Goal: Obtain resource: Download file/media

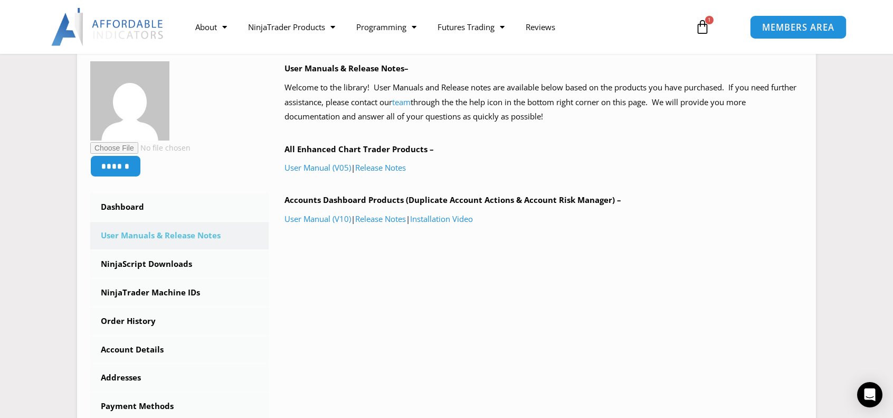
click at [800, 25] on span "MEMBERS AREA" at bounding box center [798, 27] width 72 height 9
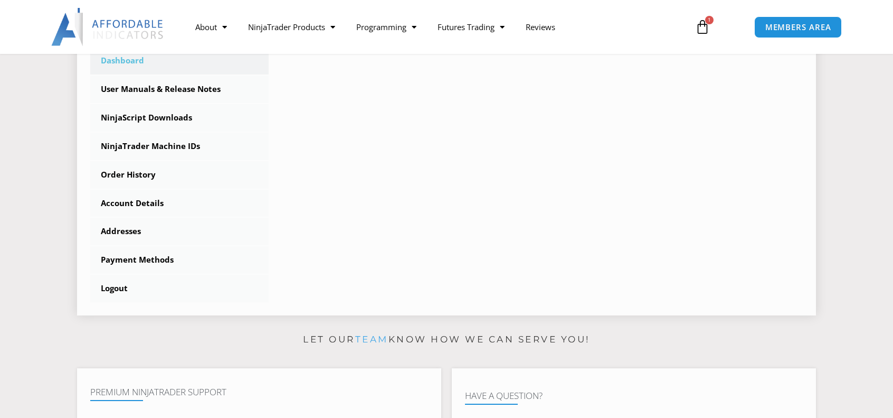
scroll to position [317, 0]
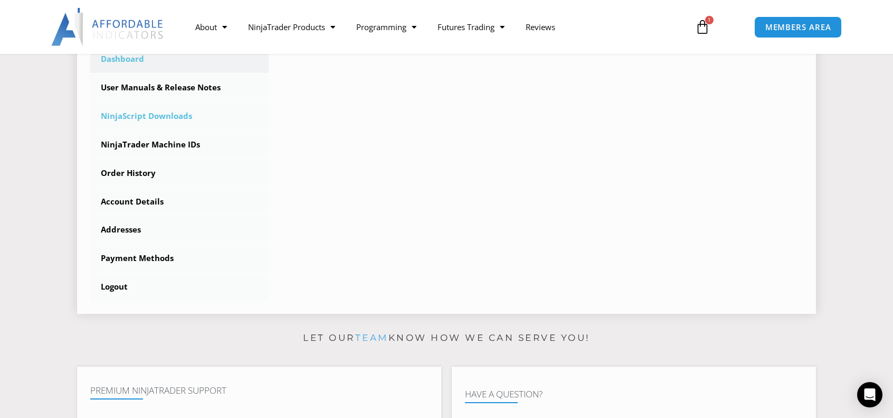
click at [171, 119] on link "NinjaScript Downloads" at bounding box center [179, 115] width 178 height 27
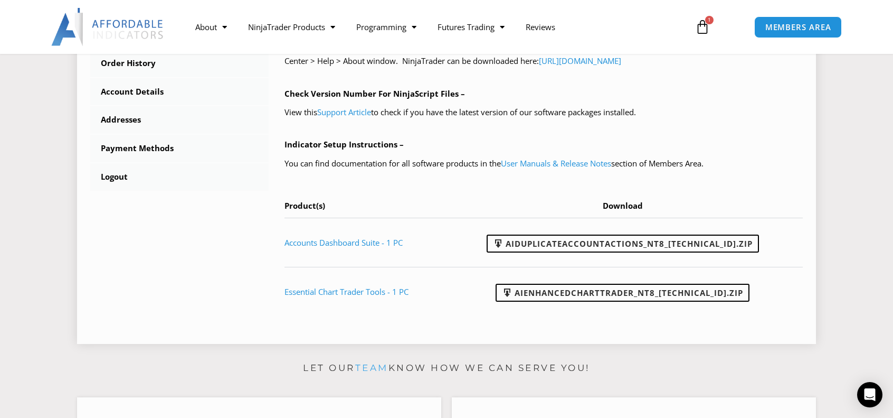
scroll to position [422, 0]
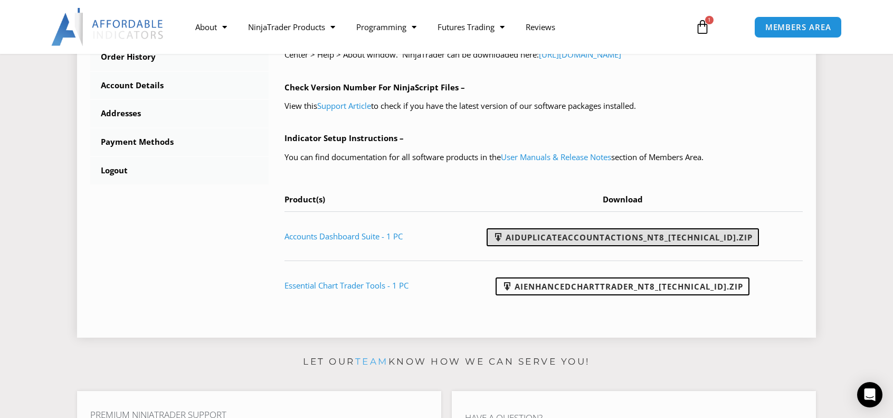
click at [543, 241] on link "AIDuplicateAccountActions_NT8_25.9.24.1.zip" at bounding box center [623, 237] width 272 height 18
click at [594, 241] on link "AIDuplicateAccountActions_NT8_[TECHNICAL_ID].zip" at bounding box center [623, 237] width 272 height 18
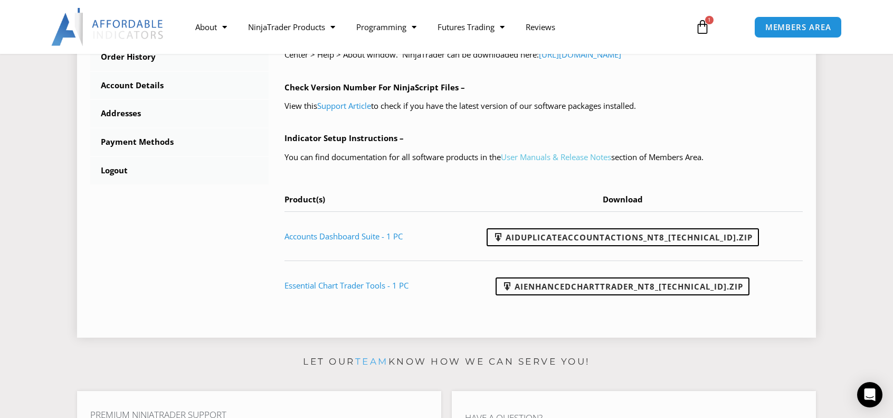
click at [557, 158] on link "User Manuals & Release Notes" at bounding box center [556, 157] width 110 height 11
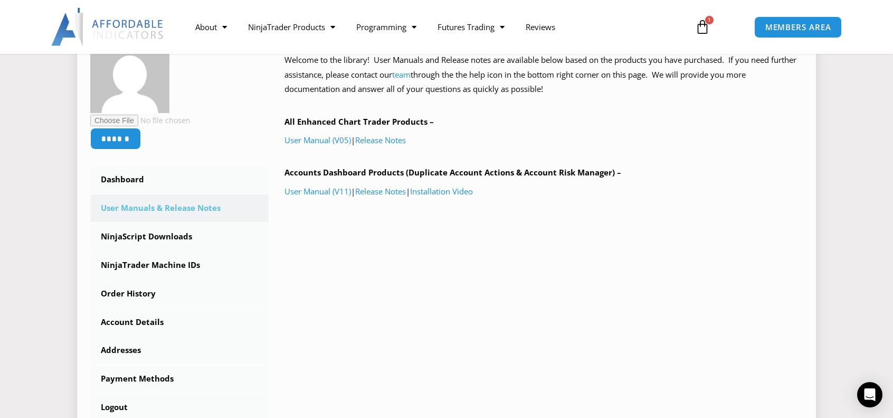
scroll to position [211, 0]
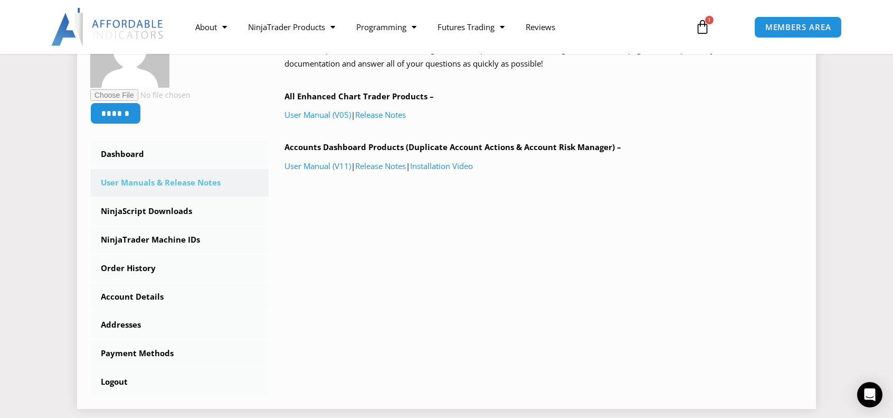
click at [719, 230] on div "****** Dashboard Subscriptions User Manuals & Release Notes NinjaScript Downloa…" at bounding box center [446, 201] width 713 height 387
click at [388, 167] on link "Release Notes" at bounding box center [380, 165] width 51 height 11
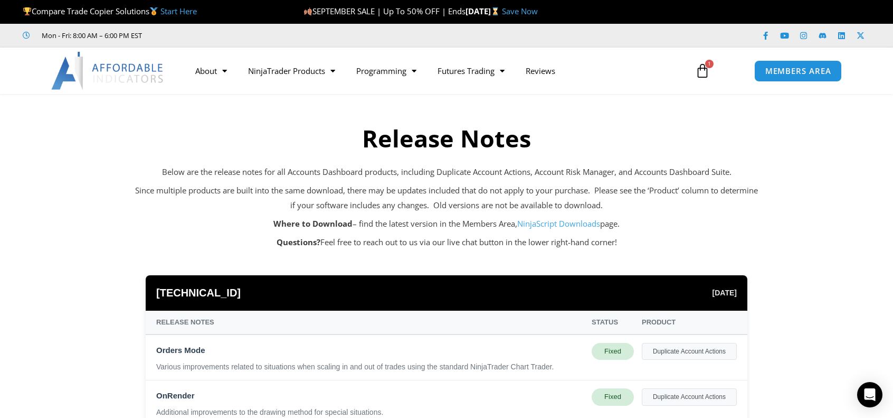
click at [543, 224] on link "NinjaScript Downloads" at bounding box center [558, 223] width 83 height 11
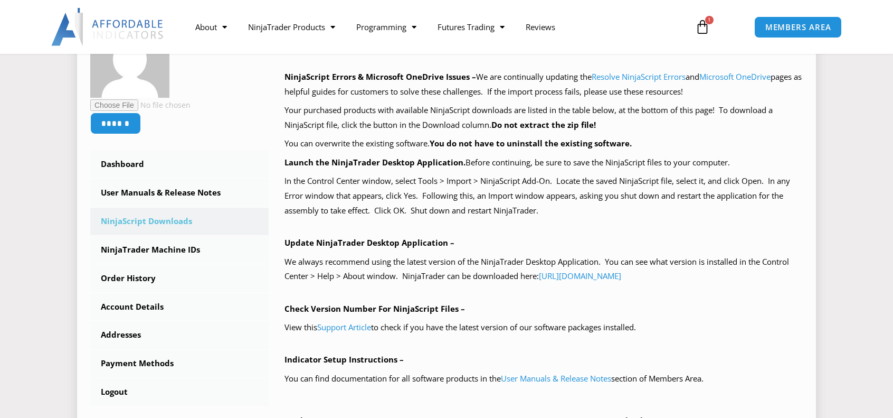
scroll to position [264, 0]
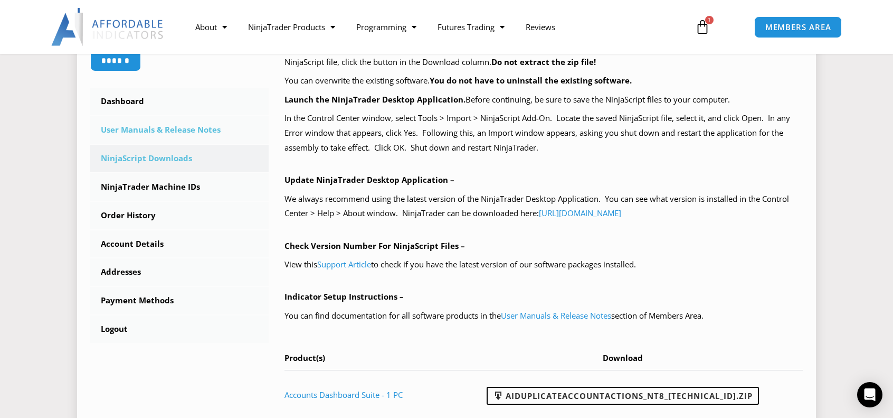
click at [191, 129] on link "User Manuals & Release Notes" at bounding box center [179, 129] width 178 height 27
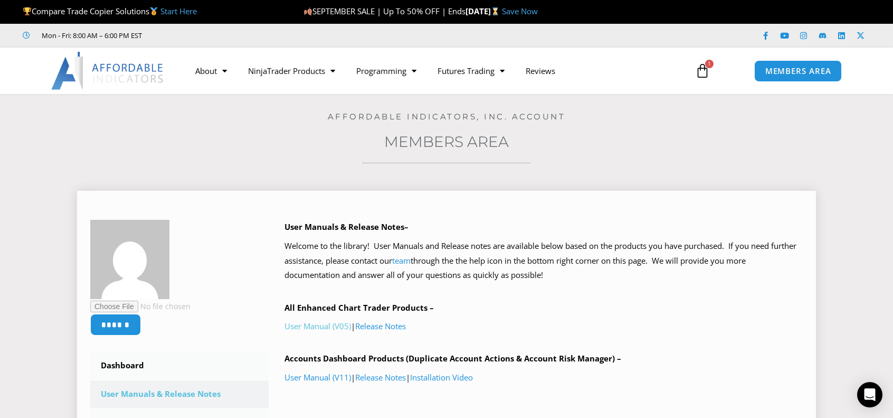
click at [329, 327] on link "User Manual (V05)" at bounding box center [318, 325] width 67 height 11
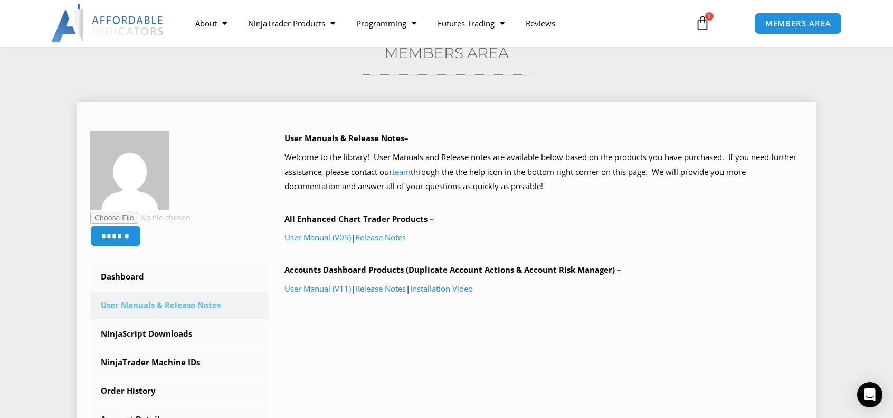
scroll to position [106, 0]
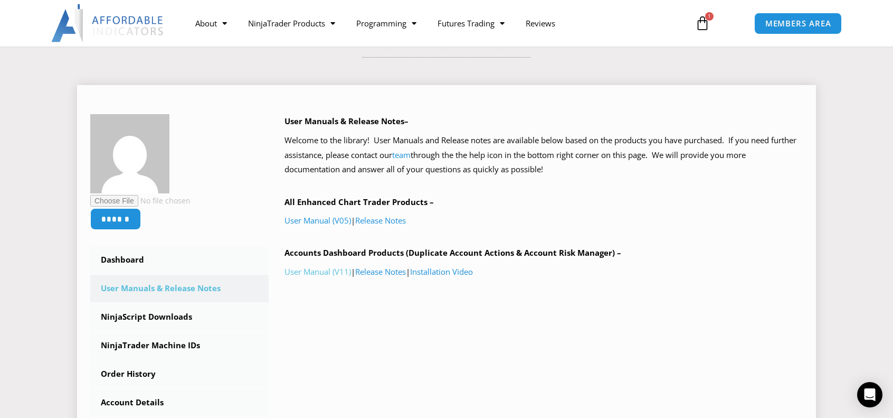
click at [330, 275] on link "User Manual (V11)" at bounding box center [318, 271] width 67 height 11
drag, startPoint x: 285, startPoint y: 254, endPoint x: 365, endPoint y: 251, distance: 80.8
click at [365, 251] on b "Accounts Dashboard Products (Duplicate Account Actions & Account Risk Manager) –" at bounding box center [453, 252] width 337 height 11
copy b "Accounts Dashboard"
